Goal: Task Accomplishment & Management: Use online tool/utility

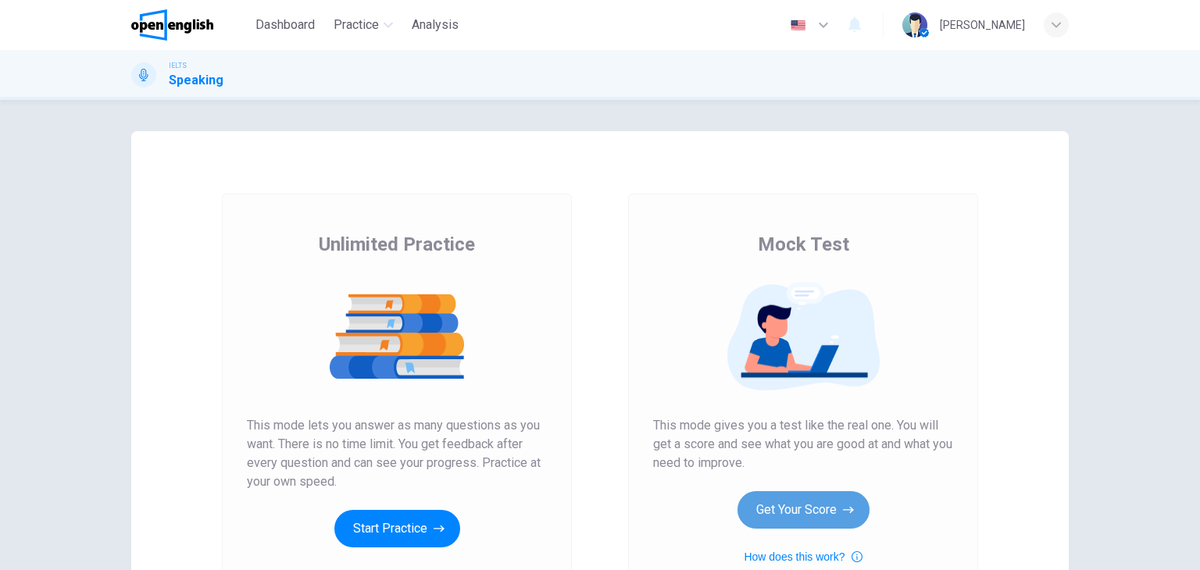
click at [746, 499] on button "Get Your Score" at bounding box center [804, 511] width 132 height 38
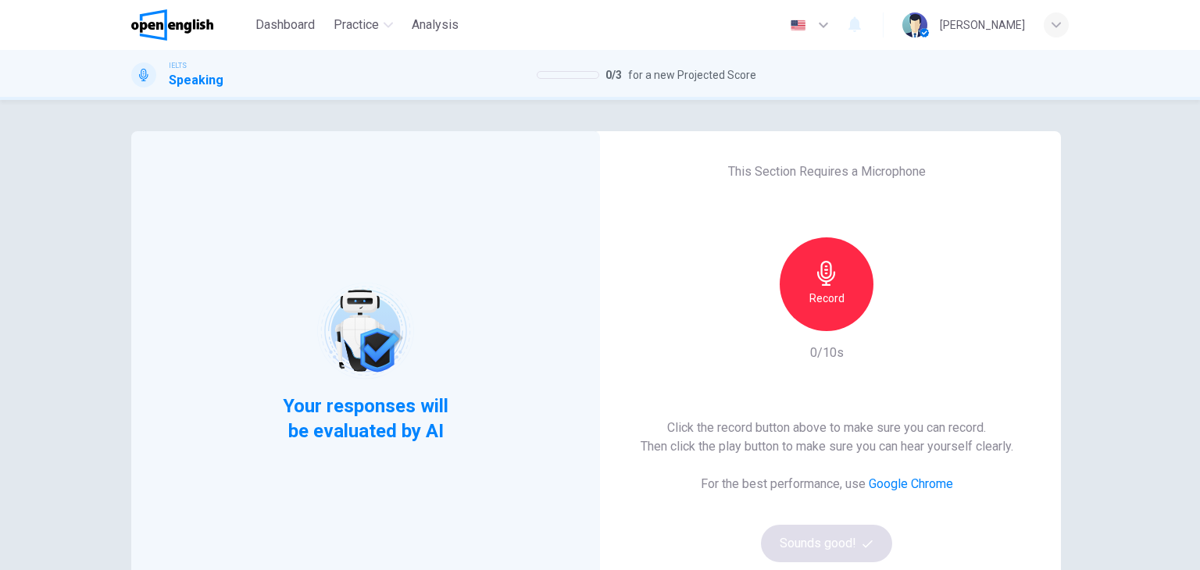
click at [842, 327] on div "Record" at bounding box center [826, 285] width 169 height 94
click at [816, 297] on h6 "Record" at bounding box center [827, 298] width 35 height 19
click at [844, 542] on button "Sounds good!" at bounding box center [826, 544] width 131 height 38
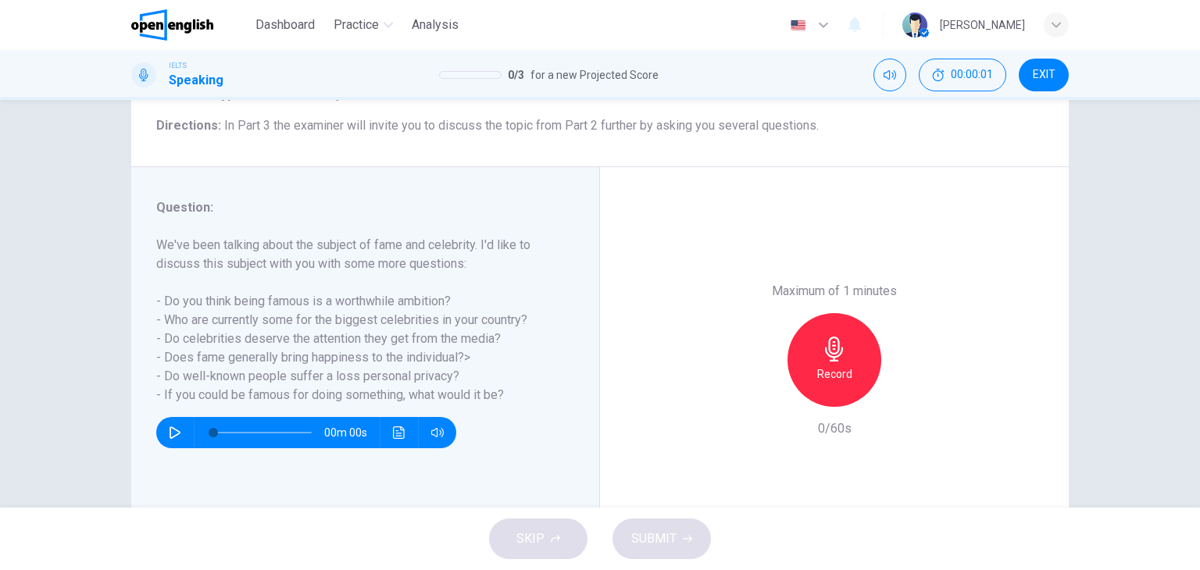
scroll to position [198, 0]
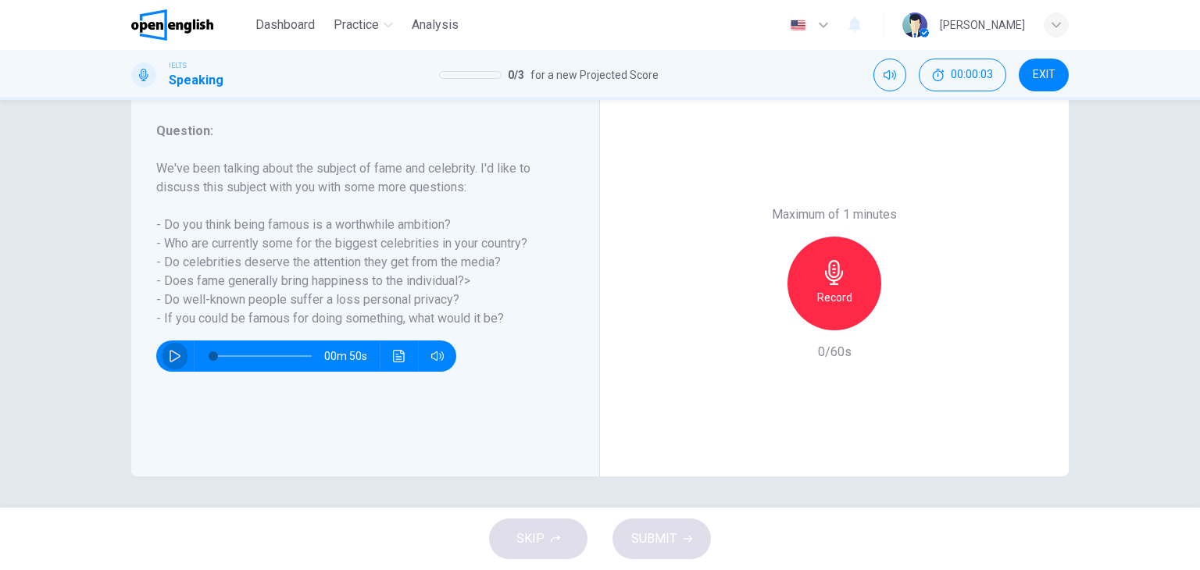
click at [169, 350] on icon "button" at bounding box center [175, 356] width 13 height 13
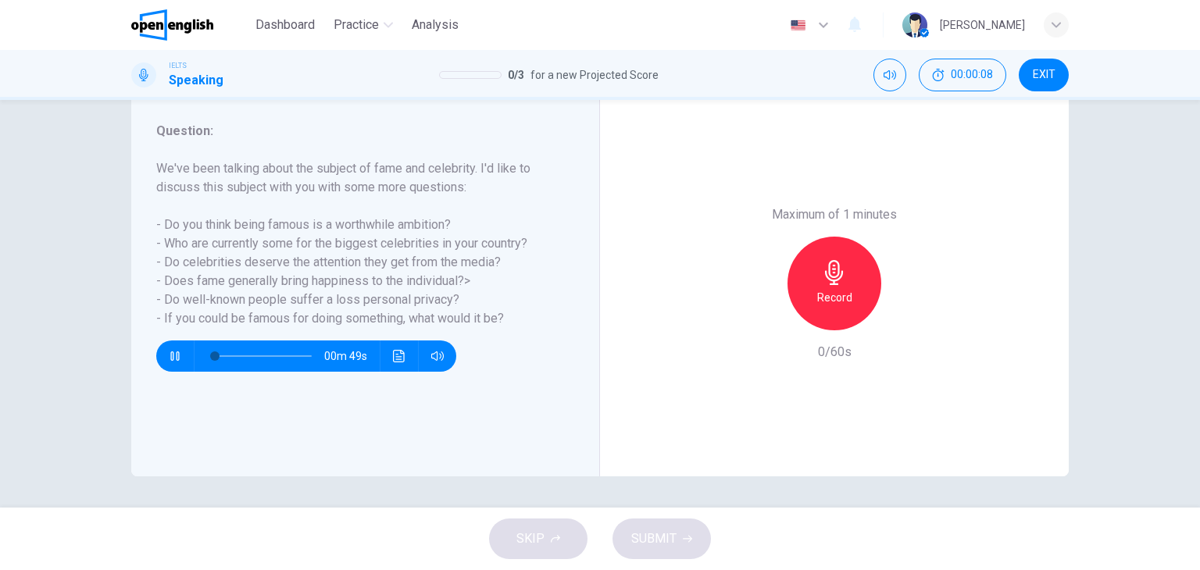
click at [169, 350] on icon "button" at bounding box center [175, 356] width 13 height 13
click at [163, 350] on button "button" at bounding box center [175, 356] width 25 height 31
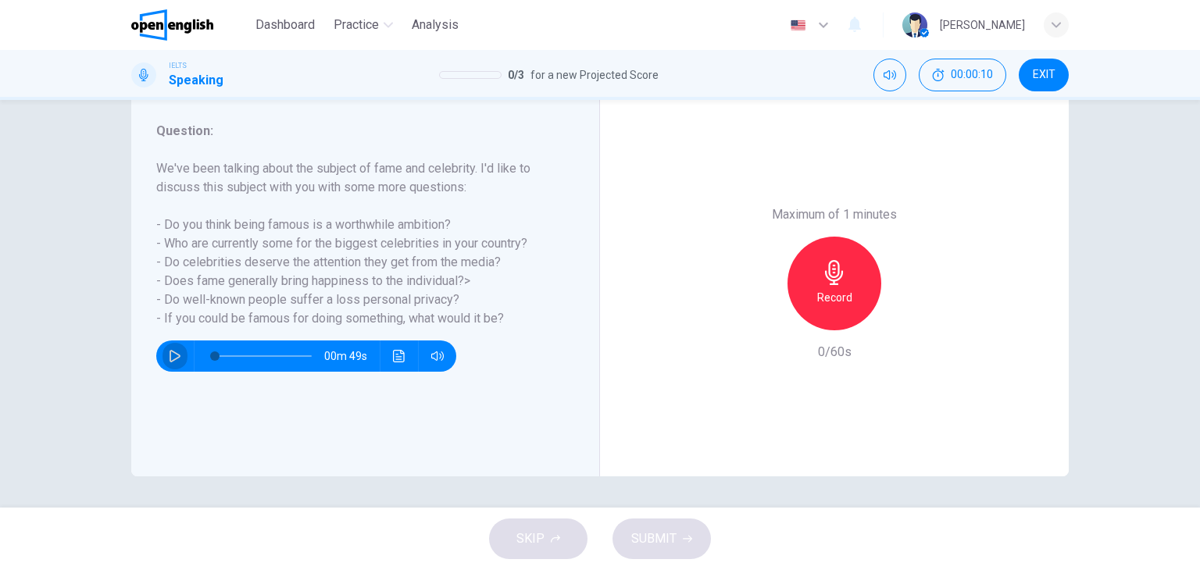
click at [170, 351] on icon "button" at bounding box center [175, 356] width 11 height 13
click at [169, 351] on icon "button" at bounding box center [175, 356] width 13 height 13
click at [170, 351] on icon "button" at bounding box center [175, 356] width 11 height 13
click at [169, 350] on icon "button" at bounding box center [175, 356] width 13 height 13
click at [163, 349] on button "button" at bounding box center [175, 356] width 25 height 31
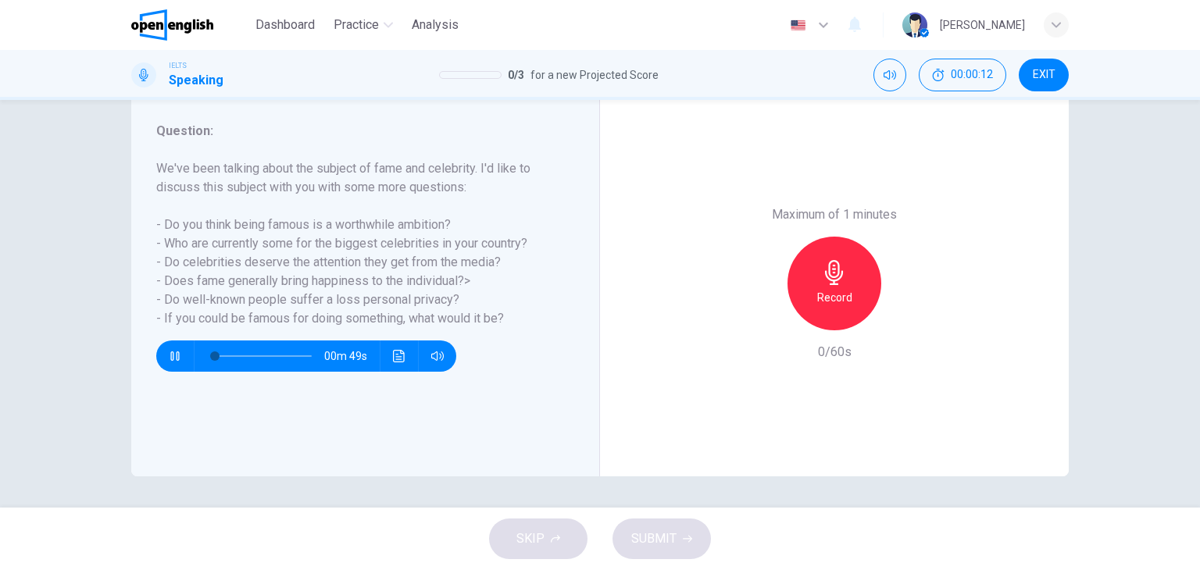
click at [169, 350] on icon "button" at bounding box center [175, 356] width 13 height 13
click at [180, 348] on button "button" at bounding box center [175, 356] width 25 height 31
click at [174, 350] on icon "button" at bounding box center [175, 356] width 13 height 13
click at [171, 350] on icon "button" at bounding box center [175, 356] width 13 height 13
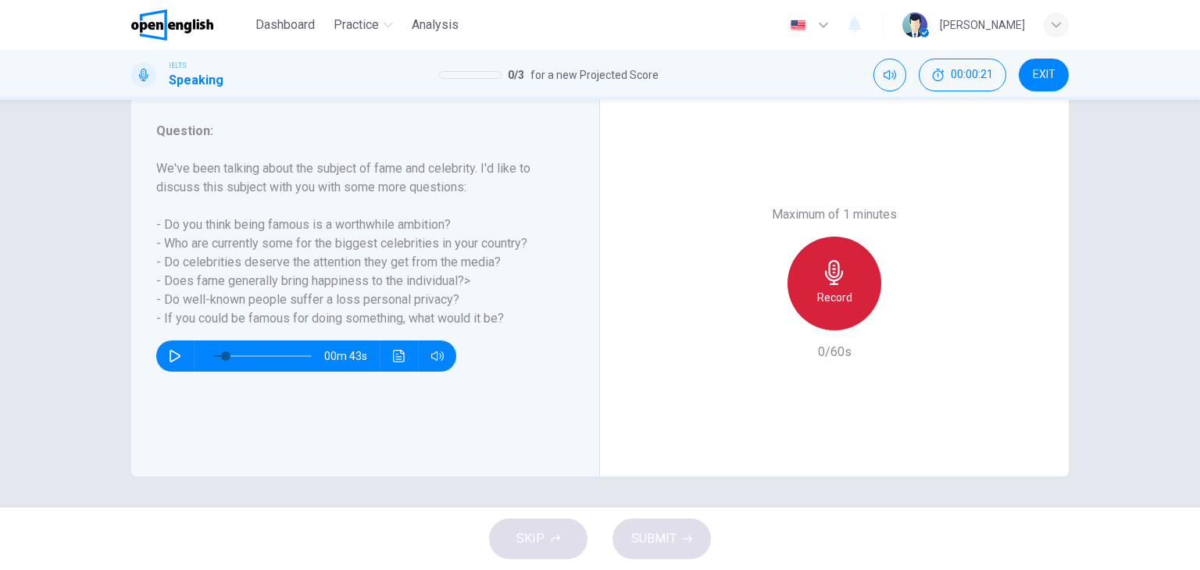
click at [826, 285] on div "Record" at bounding box center [835, 284] width 94 height 94
click at [799, 273] on div "Stop" at bounding box center [835, 284] width 94 height 94
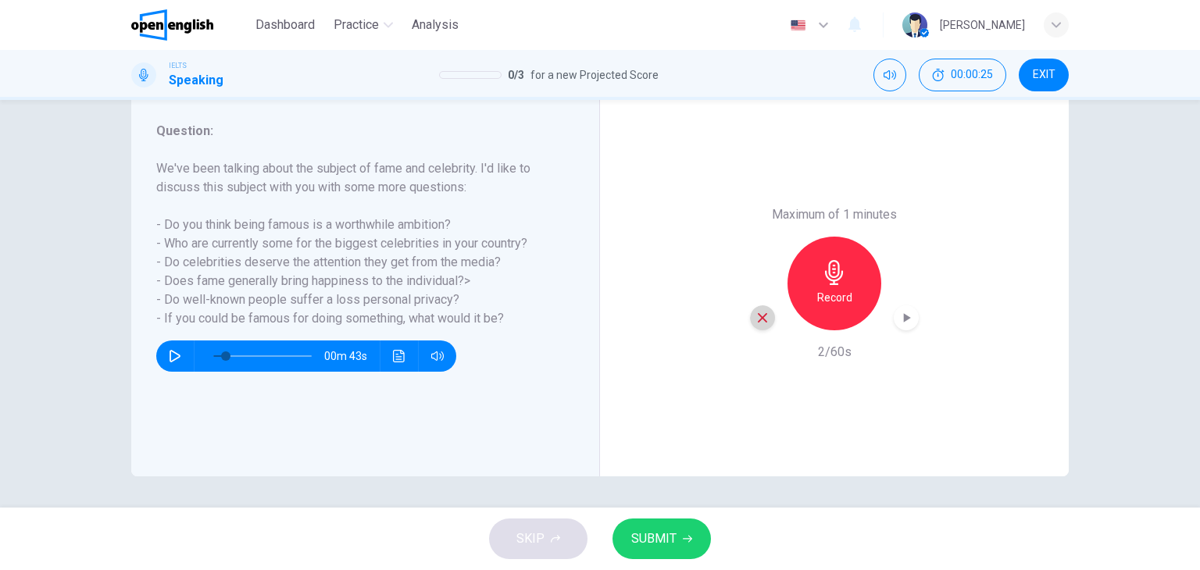
click at [753, 326] on div "button" at bounding box center [762, 318] width 25 height 25
click at [788, 380] on div "Maximum of 1 minutes Record 0/60s" at bounding box center [834, 284] width 469 height 386
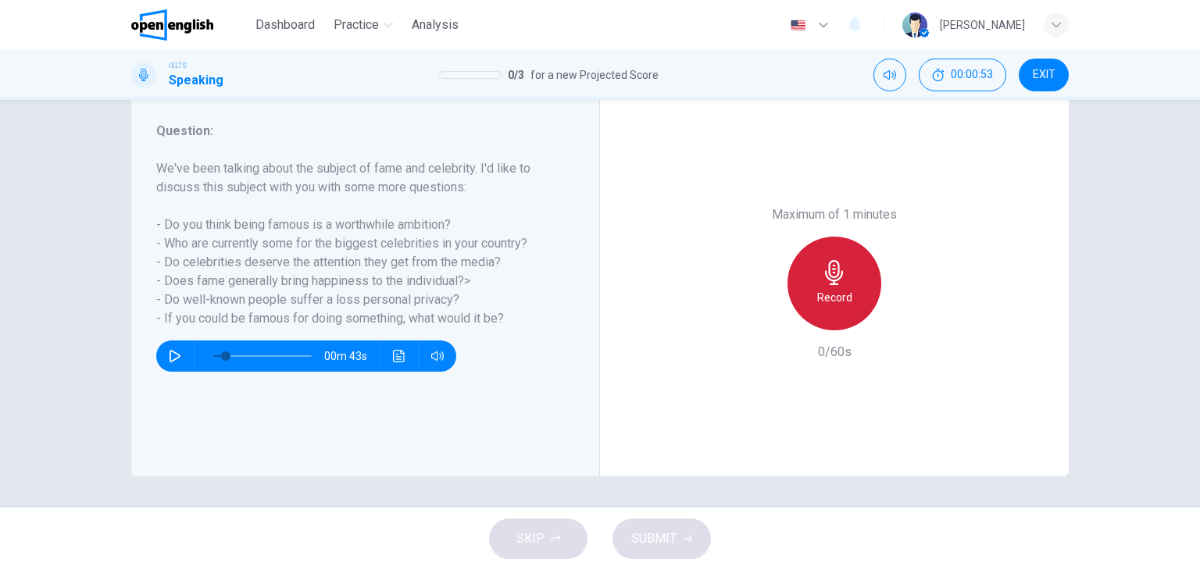
click at [794, 290] on div "Record" at bounding box center [835, 284] width 94 height 94
click at [813, 274] on div "Stop" at bounding box center [835, 284] width 94 height 94
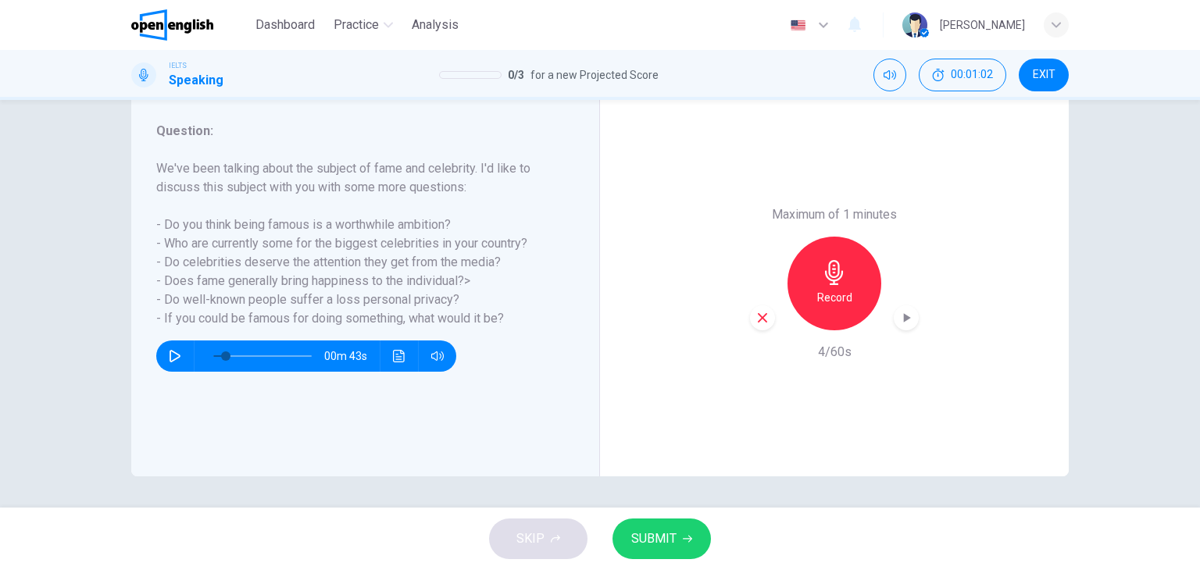
click at [768, 314] on div "button" at bounding box center [762, 318] width 25 height 25
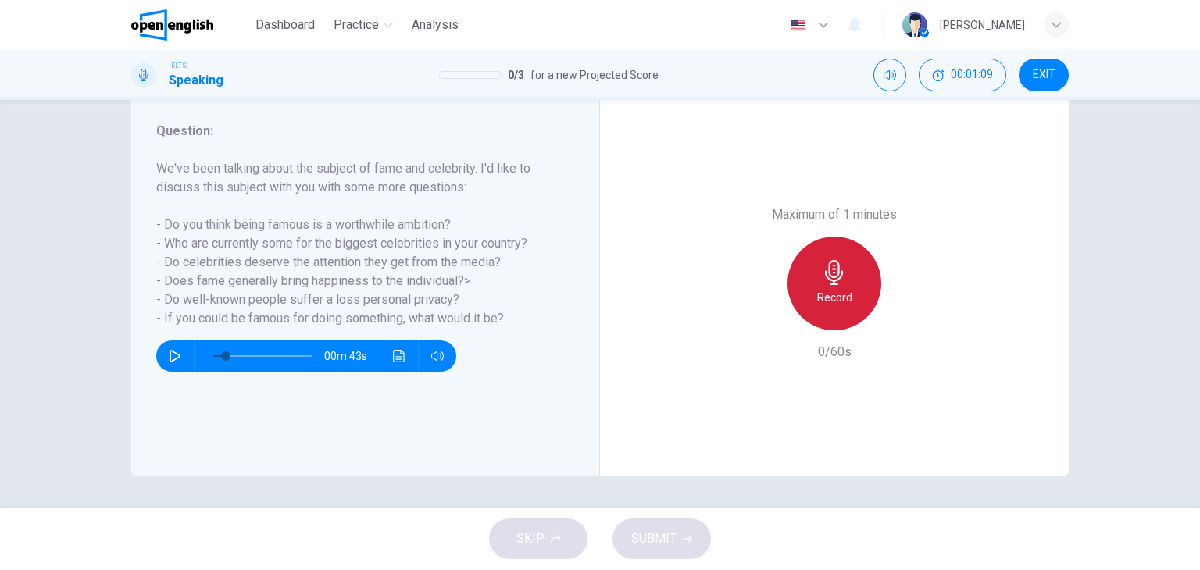
click at [802, 299] on div "Record" at bounding box center [835, 284] width 94 height 94
click at [889, 259] on div "Stop" at bounding box center [834, 284] width 169 height 94
click at [874, 278] on div "Stop" at bounding box center [835, 284] width 94 height 94
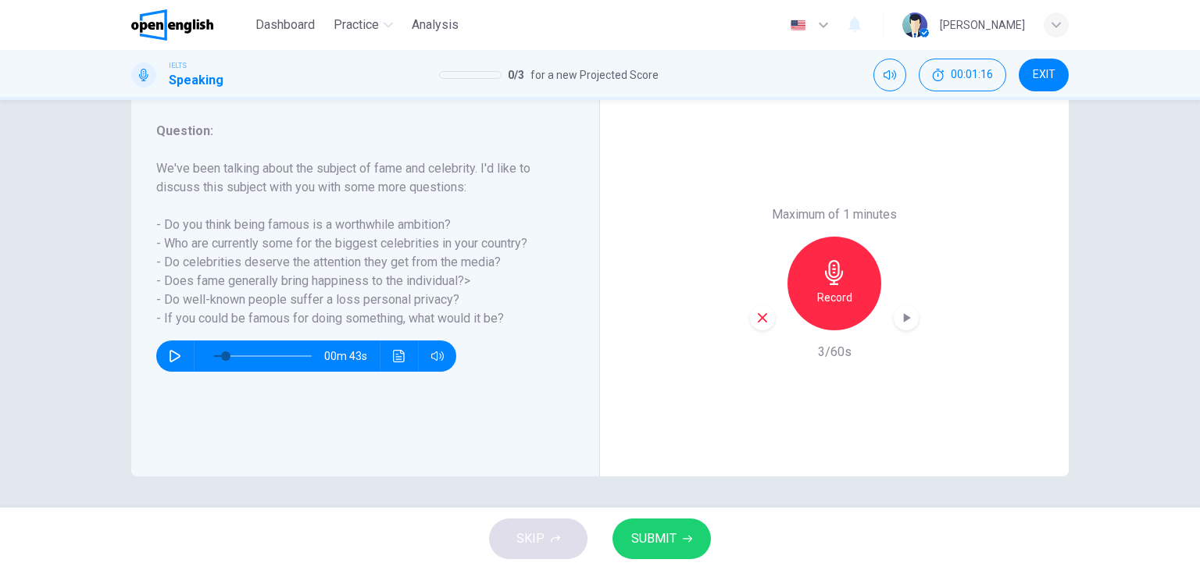
click at [769, 321] on div "button" at bounding box center [762, 318] width 25 height 25
click at [819, 306] on h6 "Record" at bounding box center [834, 297] width 35 height 19
click at [750, 326] on div "button" at bounding box center [762, 318] width 25 height 25
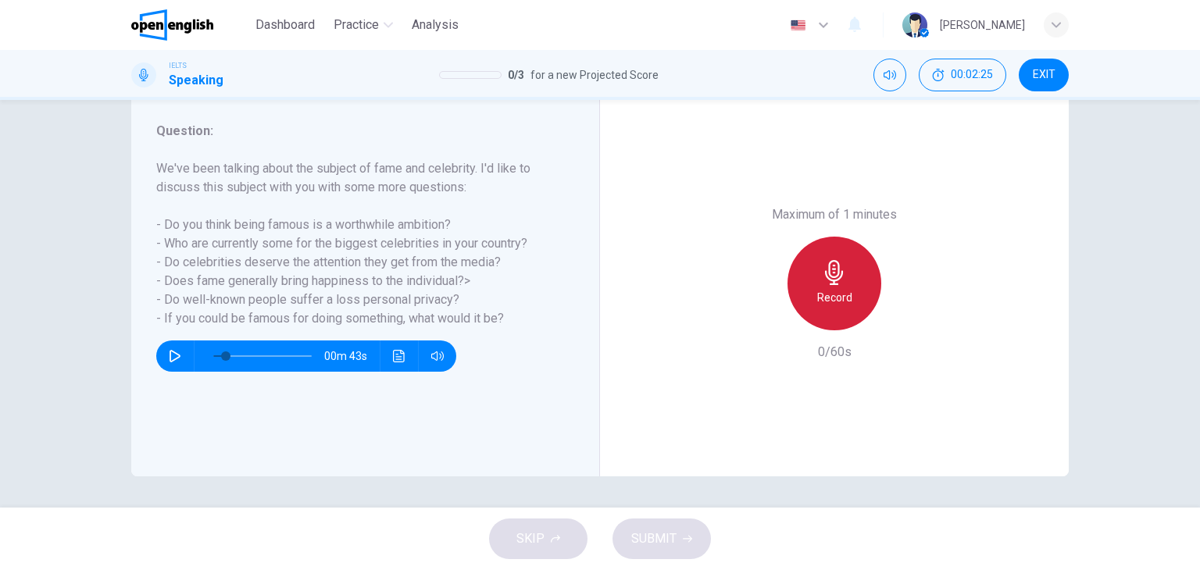
click at [830, 313] on div "Record" at bounding box center [835, 284] width 94 height 94
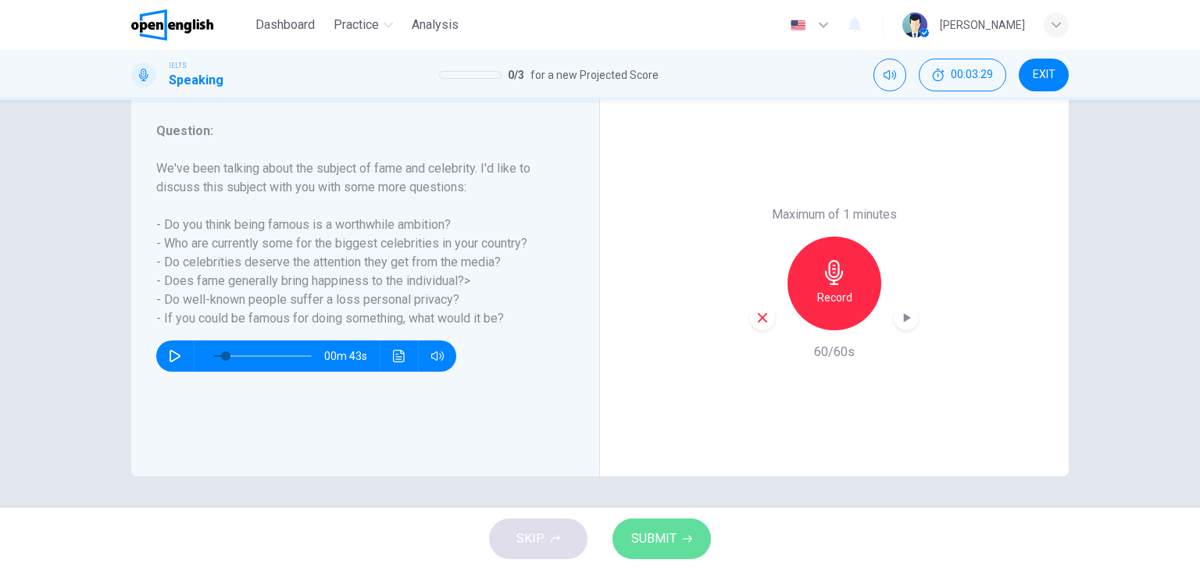
click at [672, 557] on button "SUBMIT" at bounding box center [662, 539] width 98 height 41
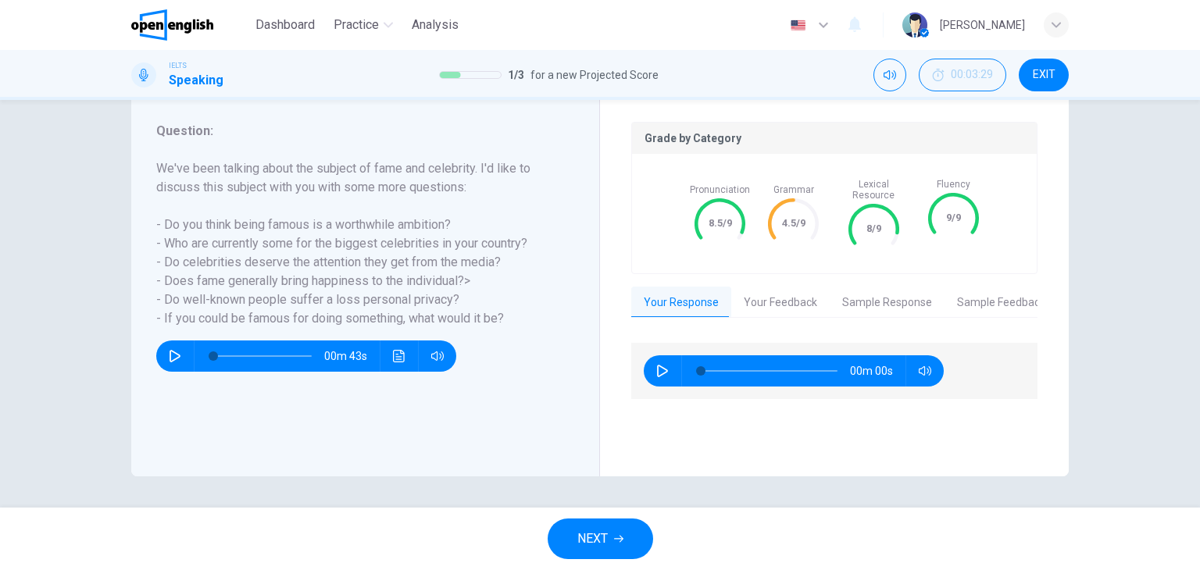
type input "*"
click at [634, 545] on button "NEXT" at bounding box center [601, 539] width 106 height 41
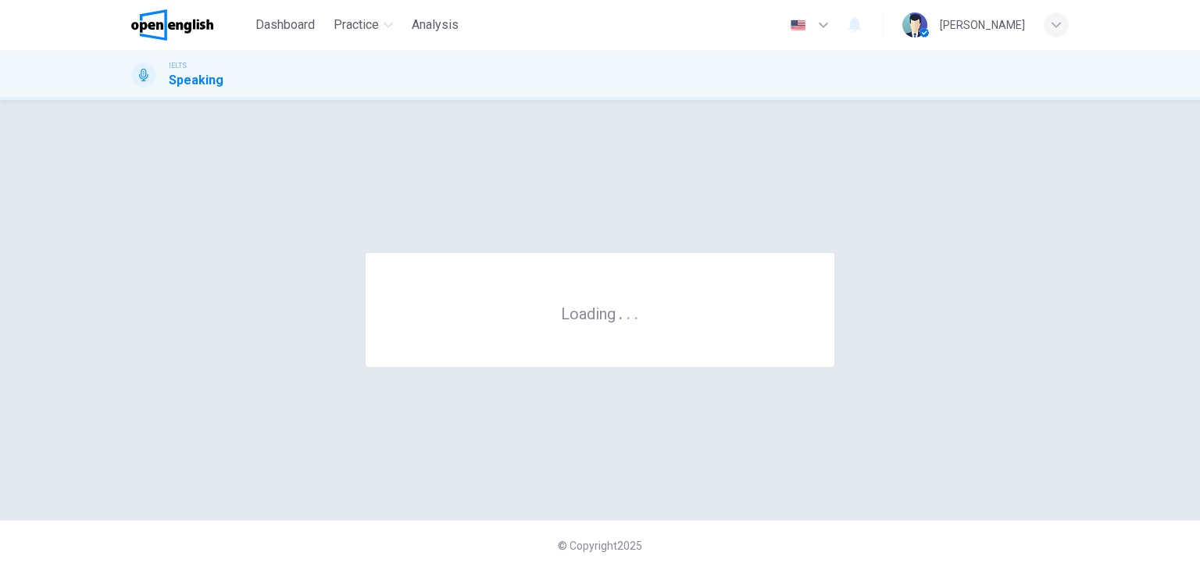
scroll to position [0, 0]
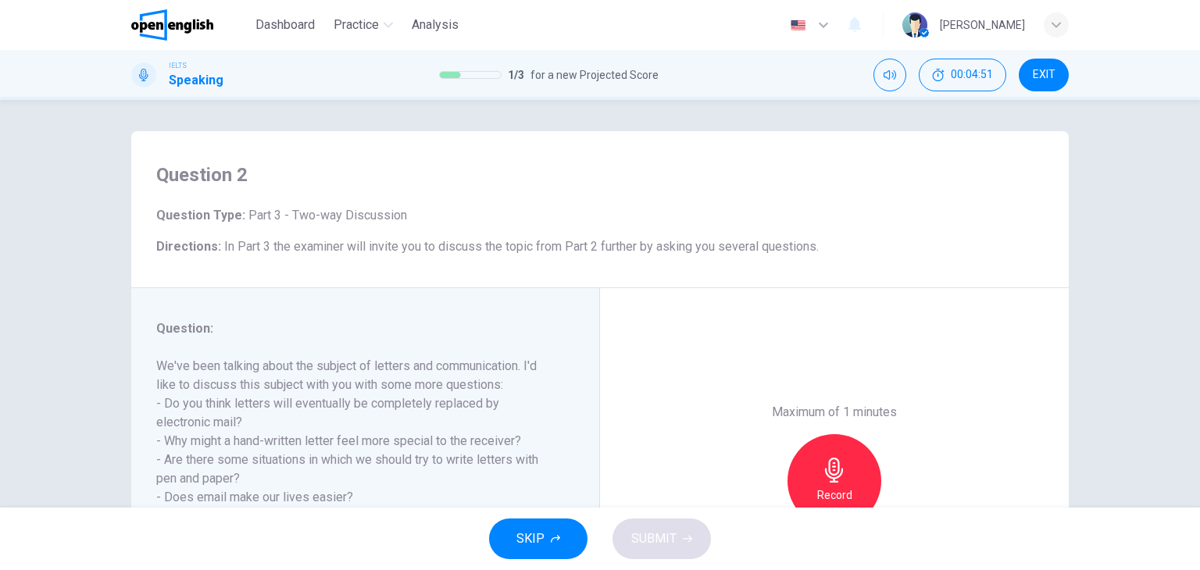
click at [513, 324] on h6 "Question :" at bounding box center [355, 329] width 399 height 19
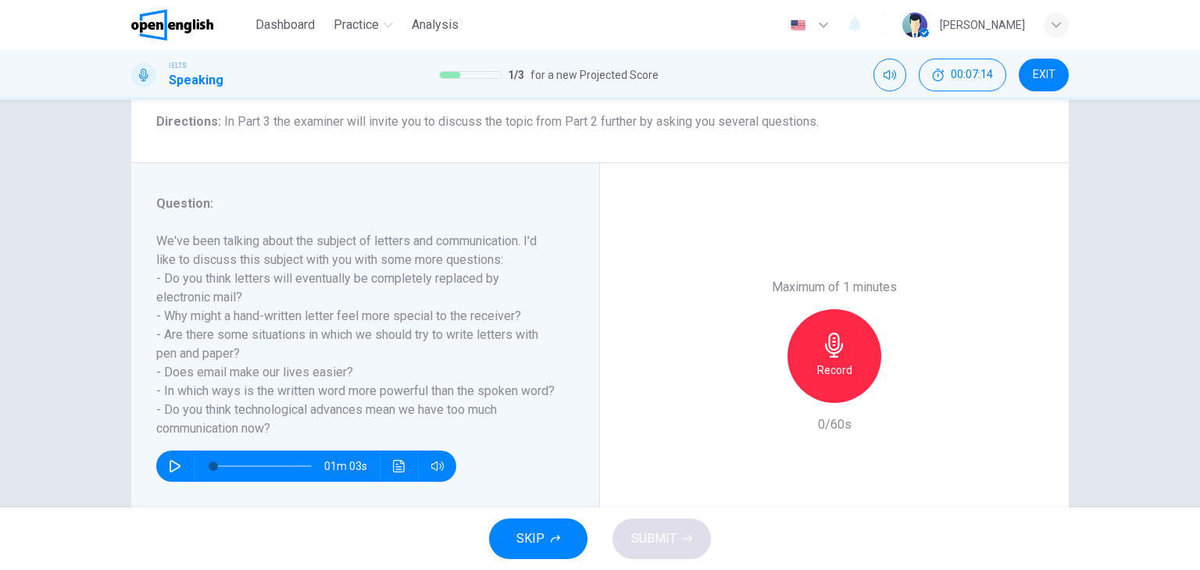
scroll to position [156, 0]
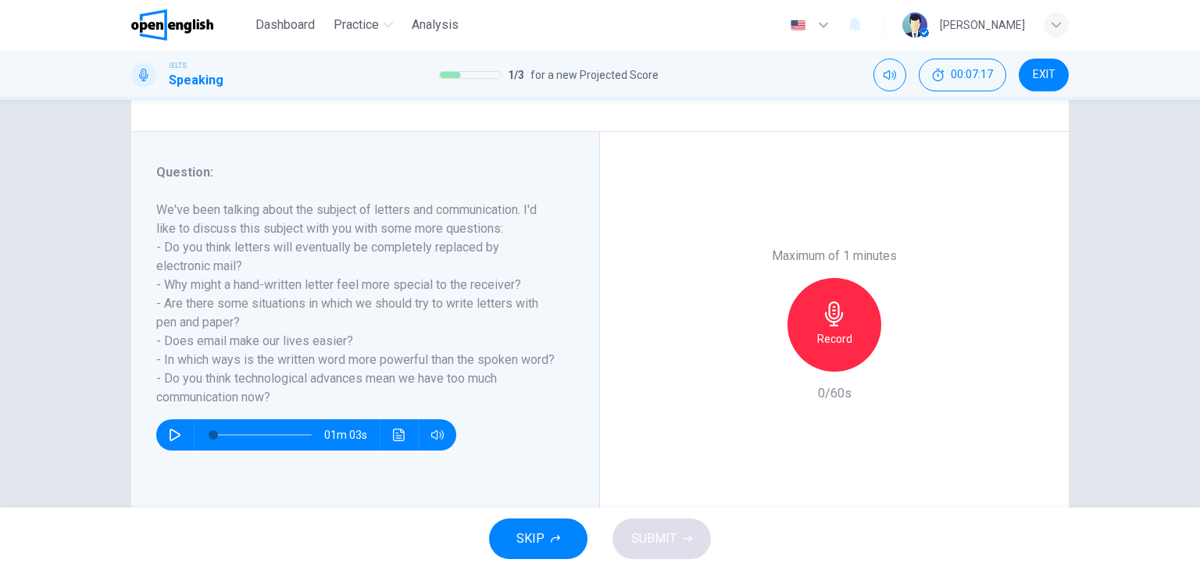
click at [828, 334] on h6 "Record" at bounding box center [834, 339] width 35 height 19
click at [680, 526] on button "SUBMIT" at bounding box center [662, 539] width 98 height 41
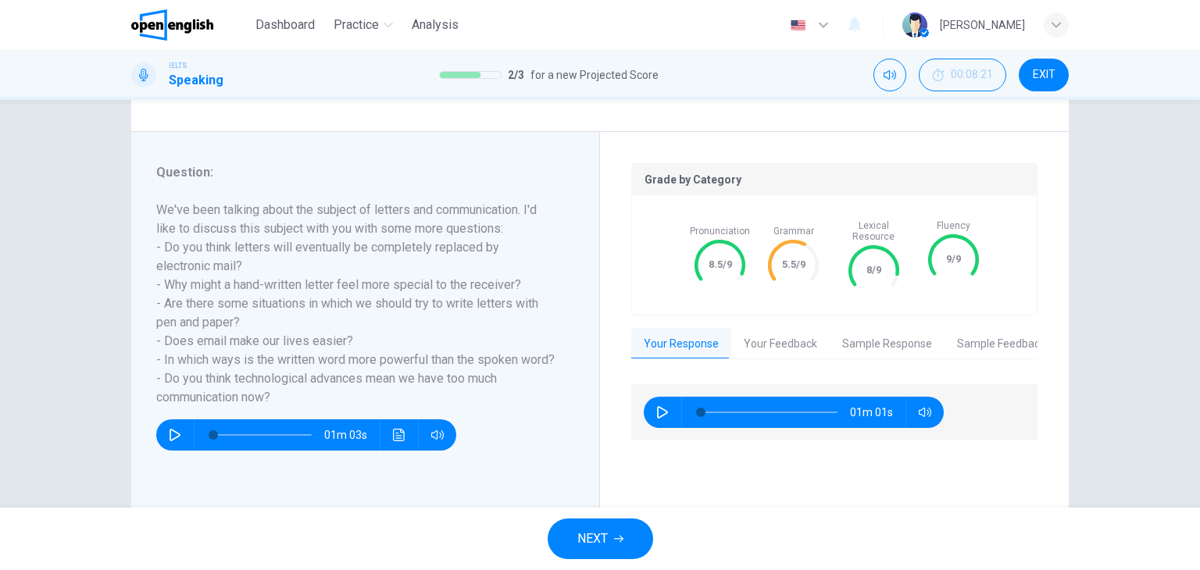
click at [631, 545] on button "NEXT" at bounding box center [601, 539] width 106 height 41
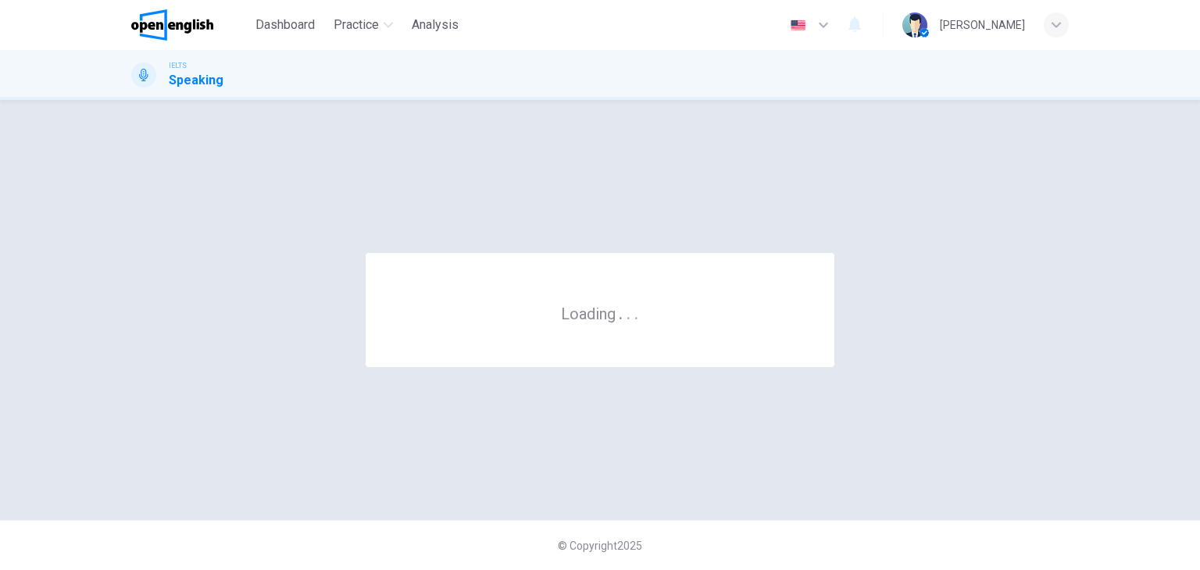
scroll to position [0, 0]
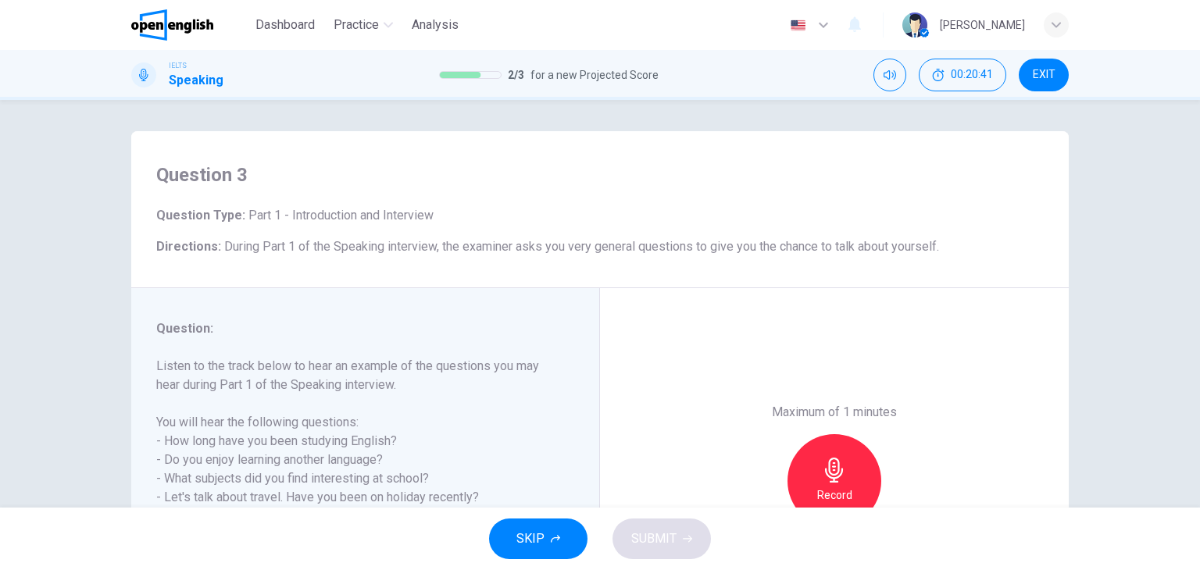
click at [639, 369] on div "Maximum of 1 minutes Record 0/60s" at bounding box center [834, 481] width 469 height 386
click at [624, 329] on div "Maximum of 1 minutes Record 0/60s" at bounding box center [834, 481] width 469 height 386
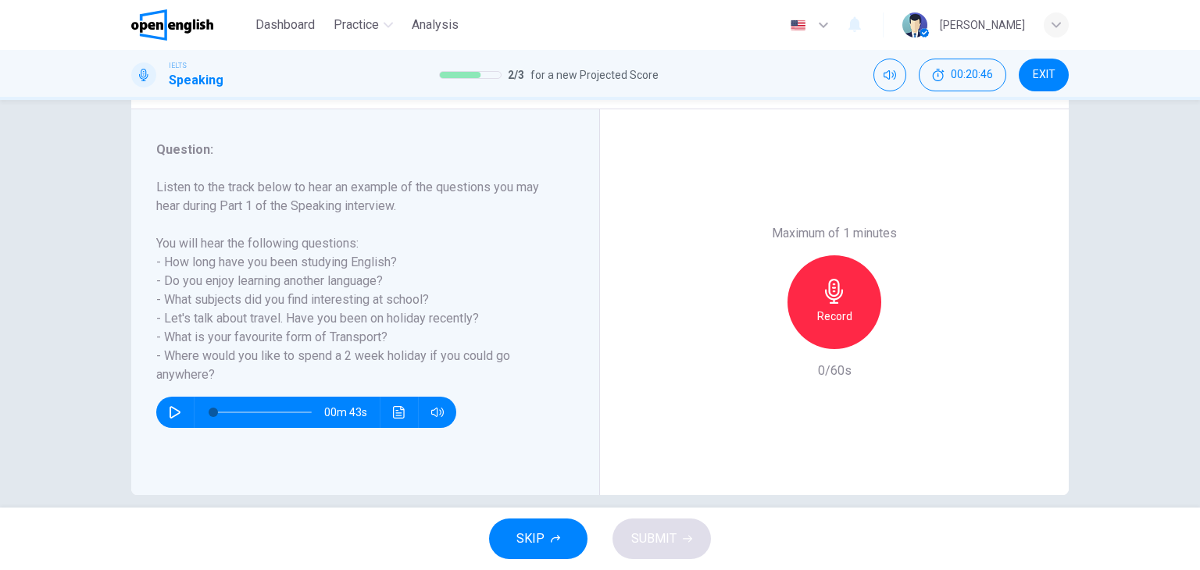
scroll to position [188, 0]
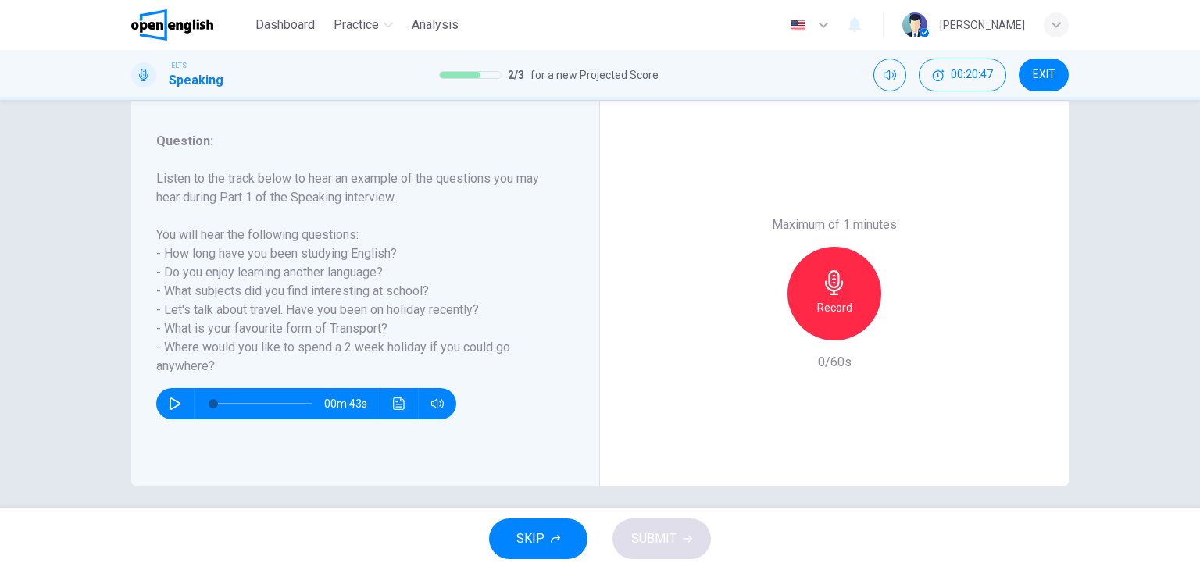
click at [824, 306] on h6 "Record" at bounding box center [834, 308] width 35 height 19
click at [665, 529] on span "SUBMIT" at bounding box center [653, 539] width 45 height 22
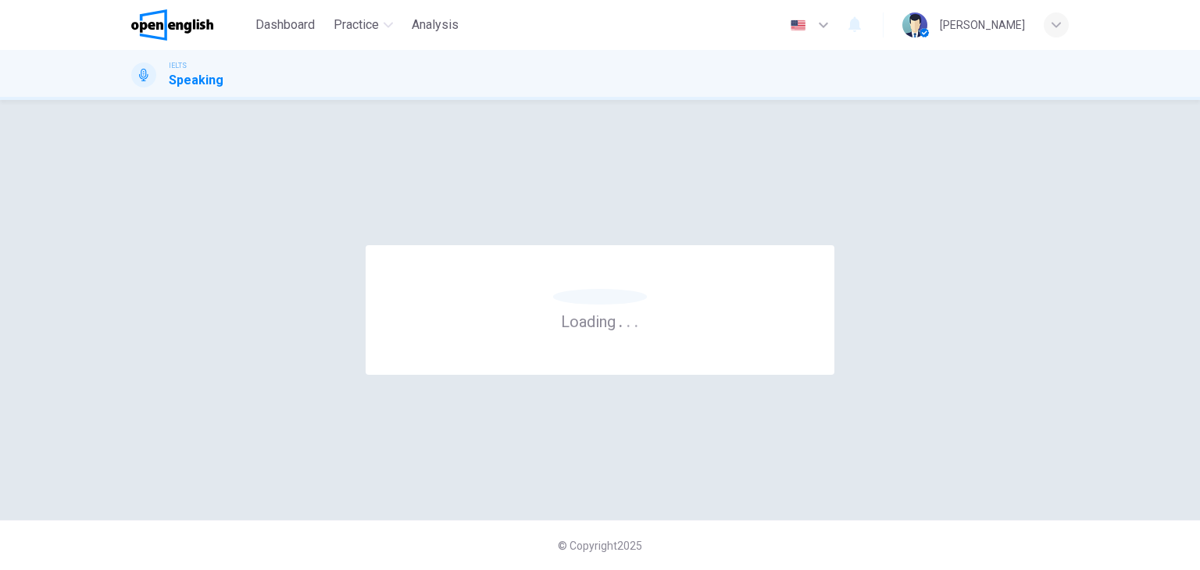
scroll to position [0, 0]
